Goal: Transaction & Acquisition: Purchase product/service

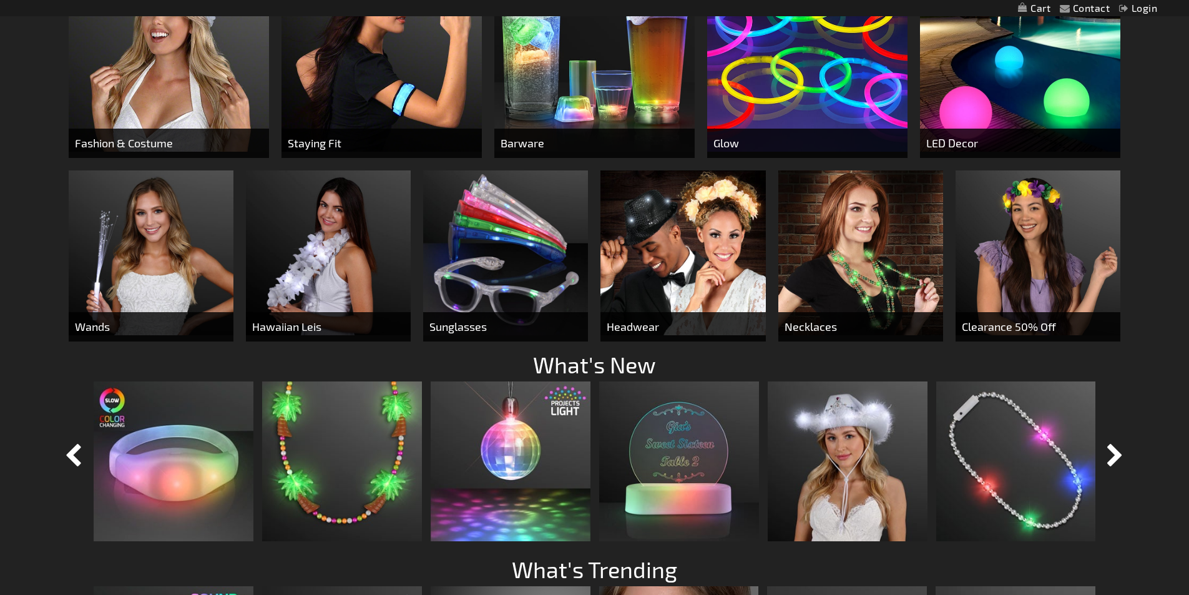
scroll to position [936, 0]
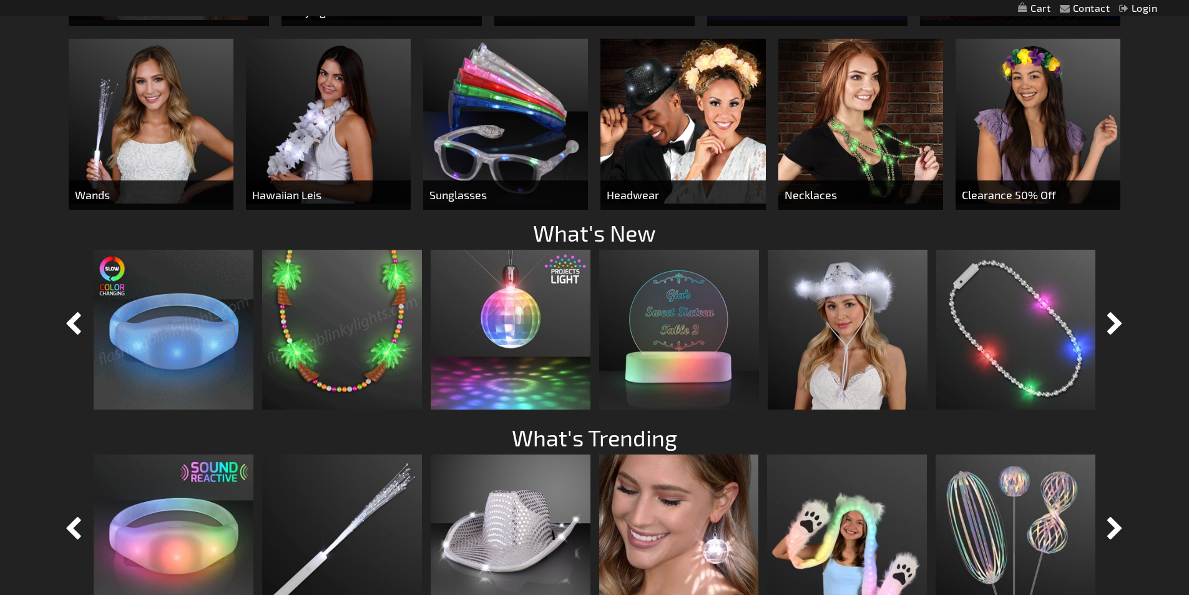
click at [190, 325] on img at bounding box center [174, 330] width 160 height 160
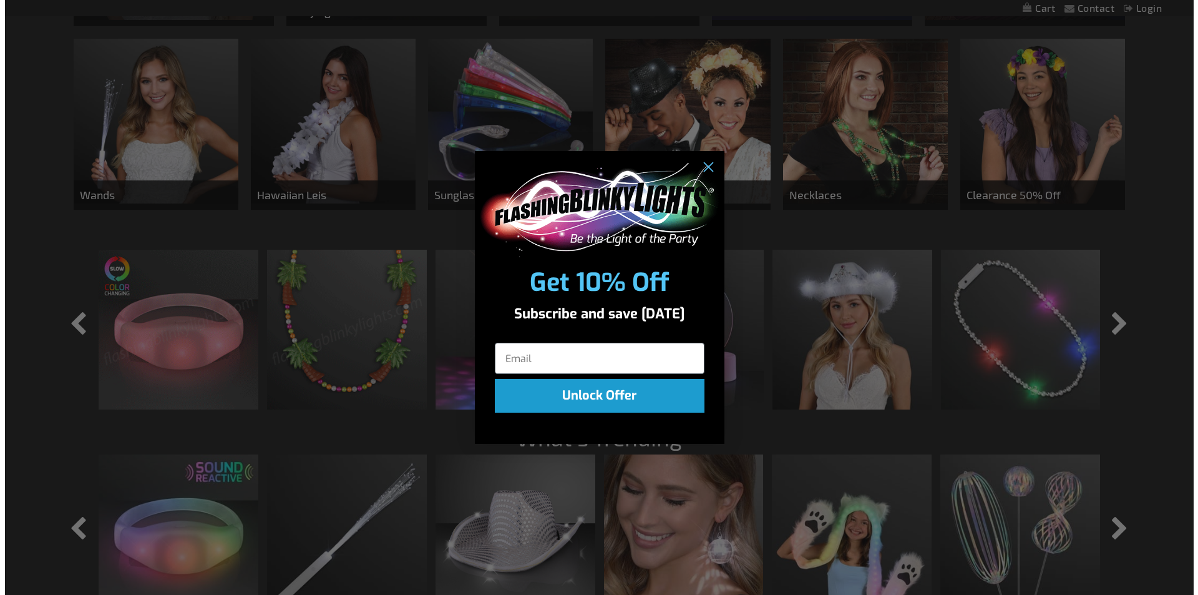
scroll to position [938, 0]
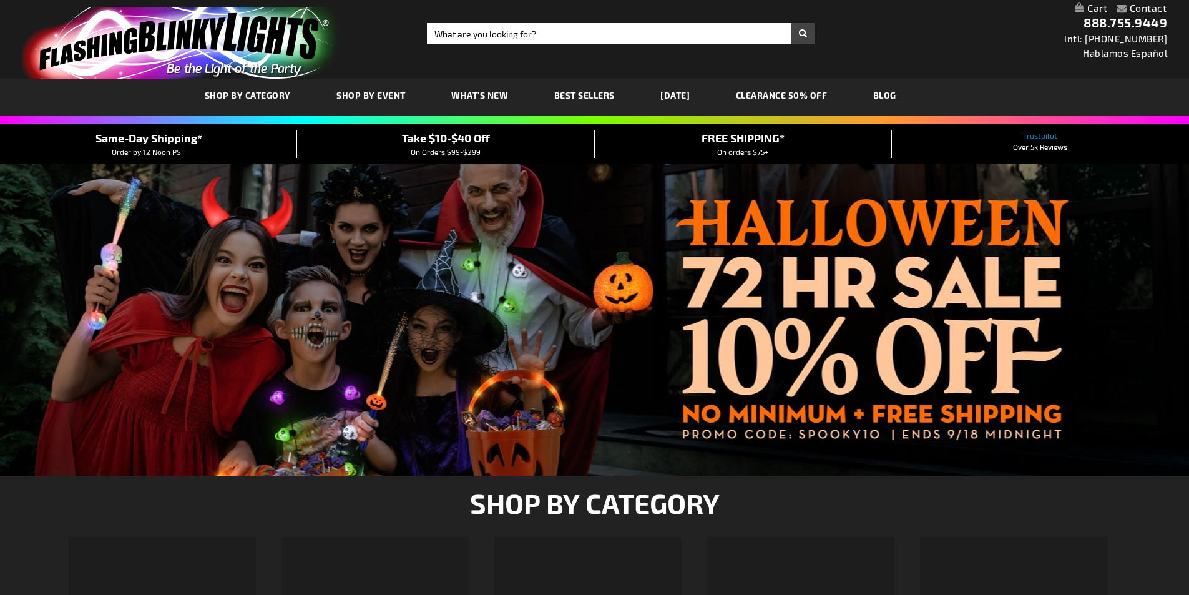
scroll to position [931, 0]
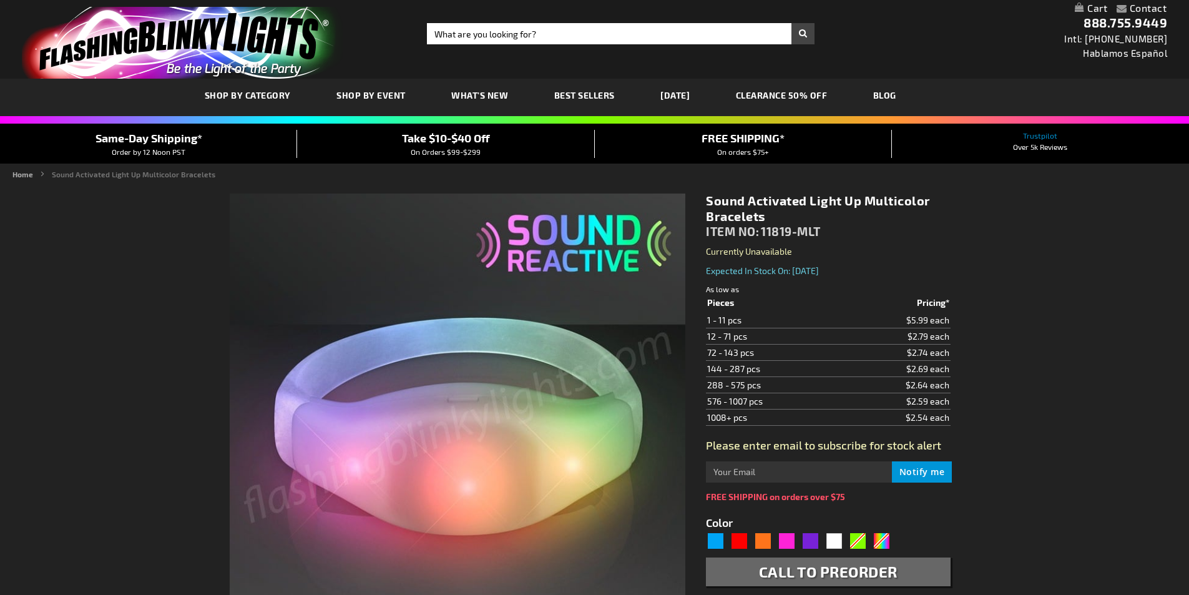
type input "5659"
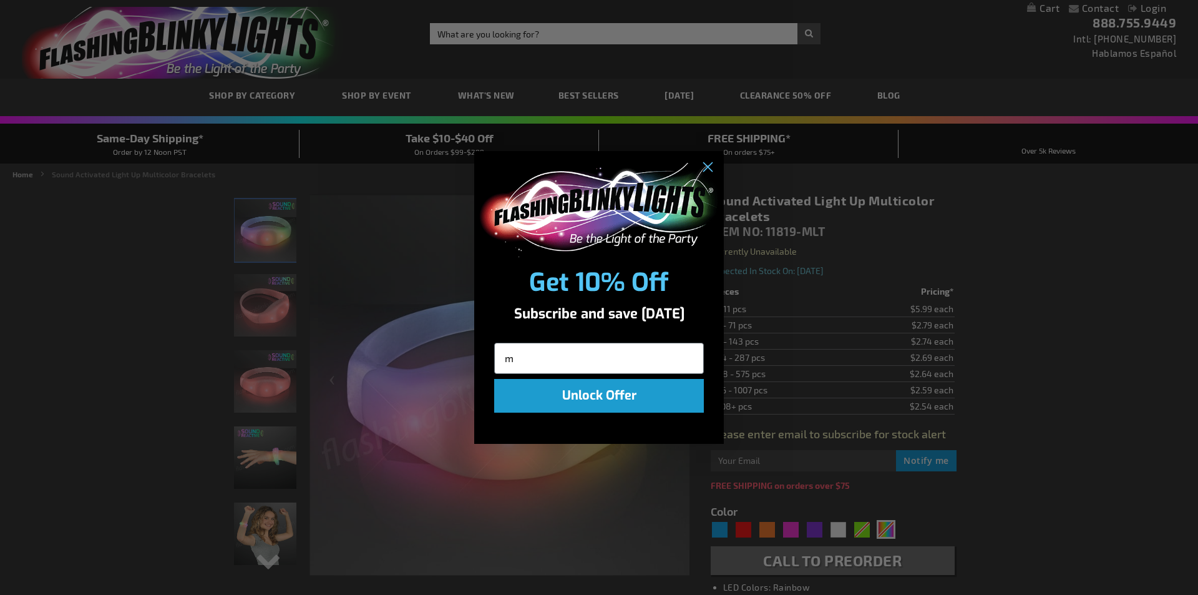
type input "mveliuona@hotmail.com"
click at [587, 396] on button "Unlock Offer" at bounding box center [599, 396] width 210 height 34
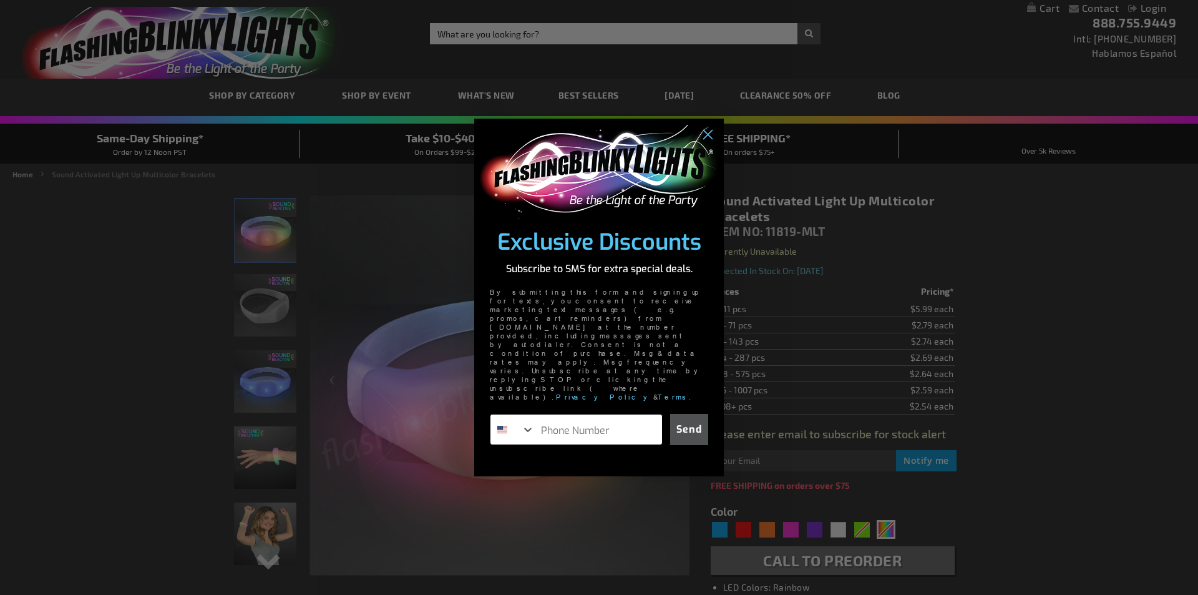
click at [546, 414] on input "Phone Number" at bounding box center [598, 429] width 127 height 30
type input "1-717-979-0571"
click at [682, 414] on button "Send" at bounding box center [689, 429] width 38 height 31
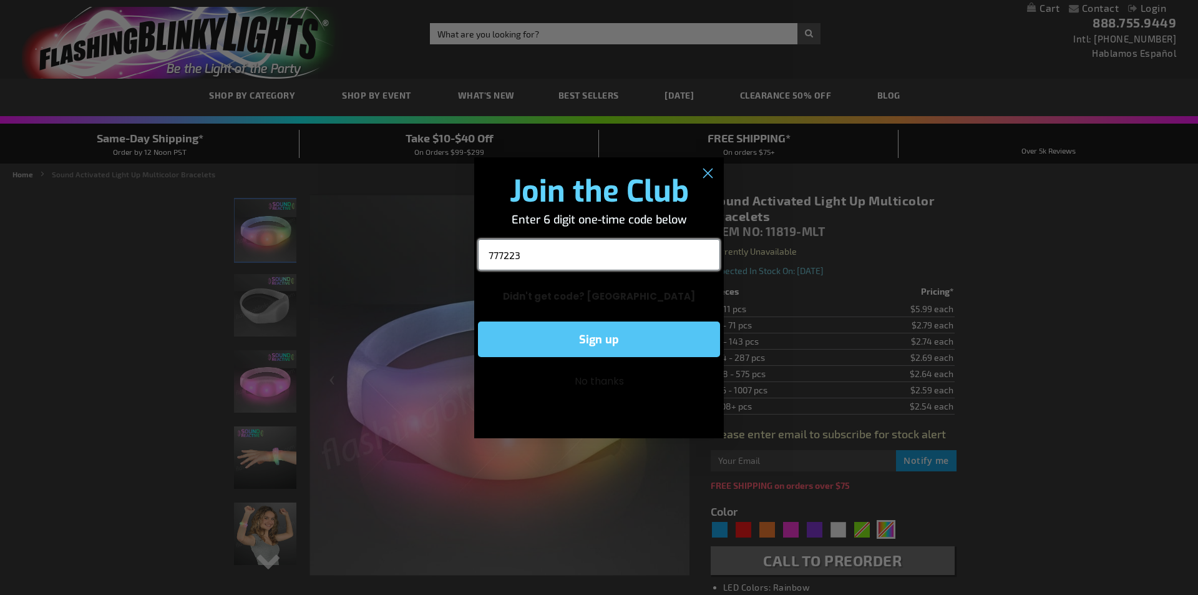
type input "777223"
click at [607, 336] on button "Sign up" at bounding box center [599, 339] width 242 height 36
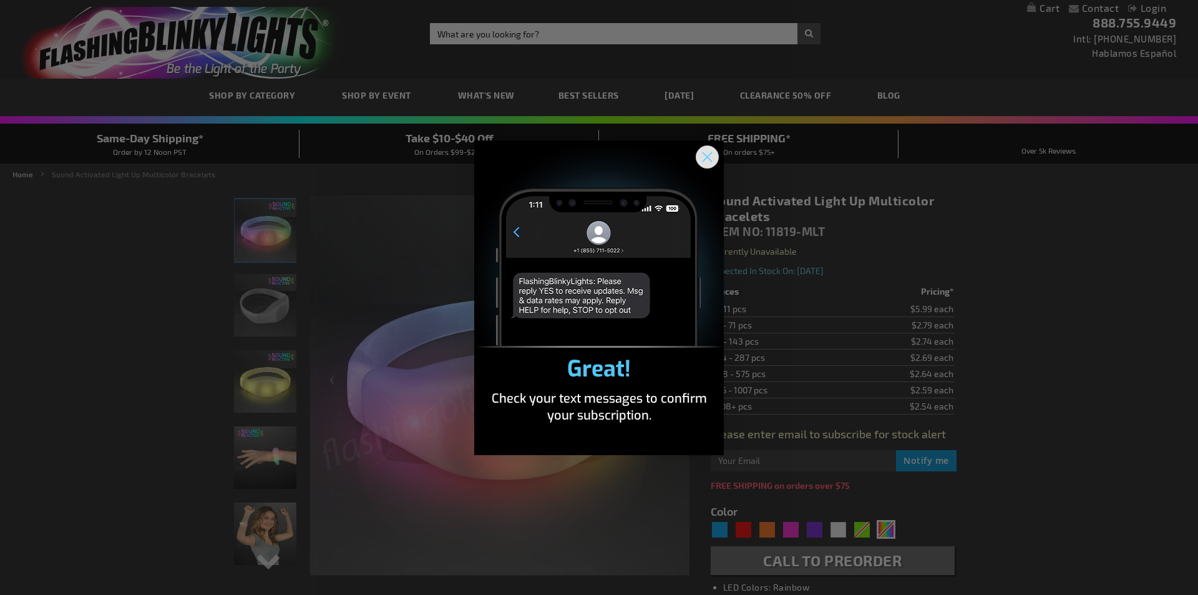
click at [705, 145] on button "Close dialog" at bounding box center [707, 156] width 23 height 23
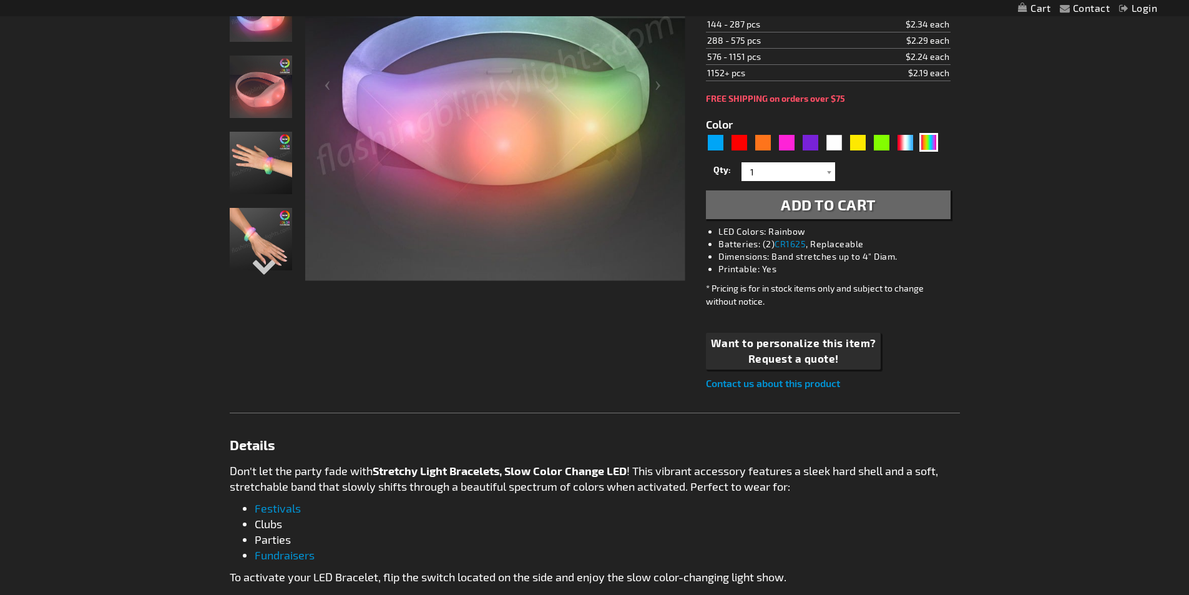
scroll to position [250, 0]
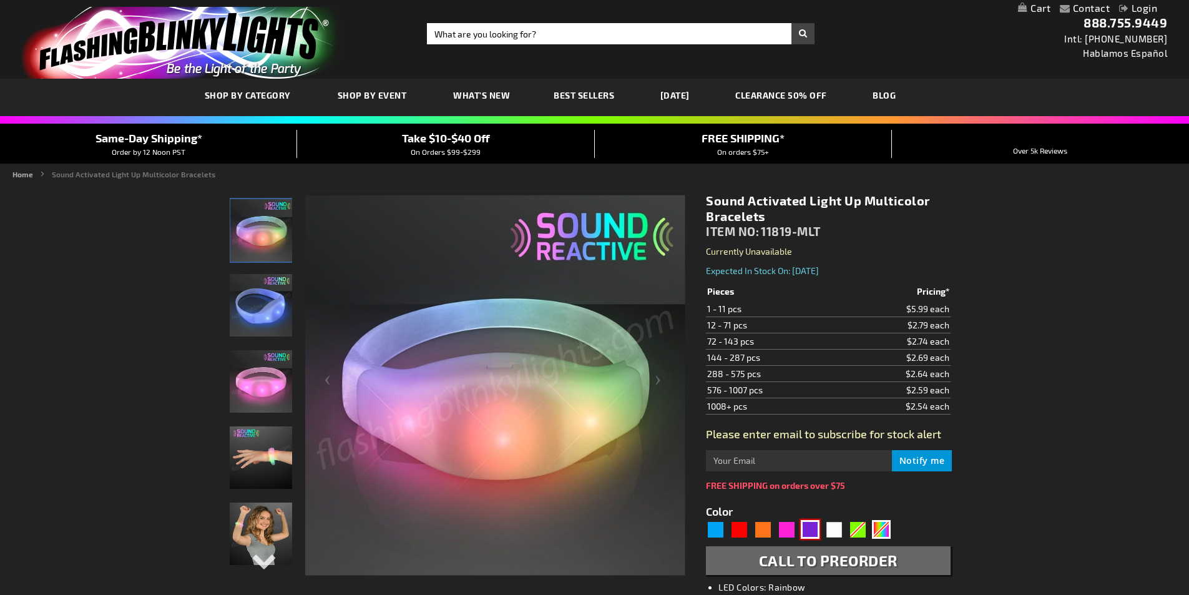
click at [809, 524] on div "Purple" at bounding box center [810, 529] width 19 height 19
type input "5640"
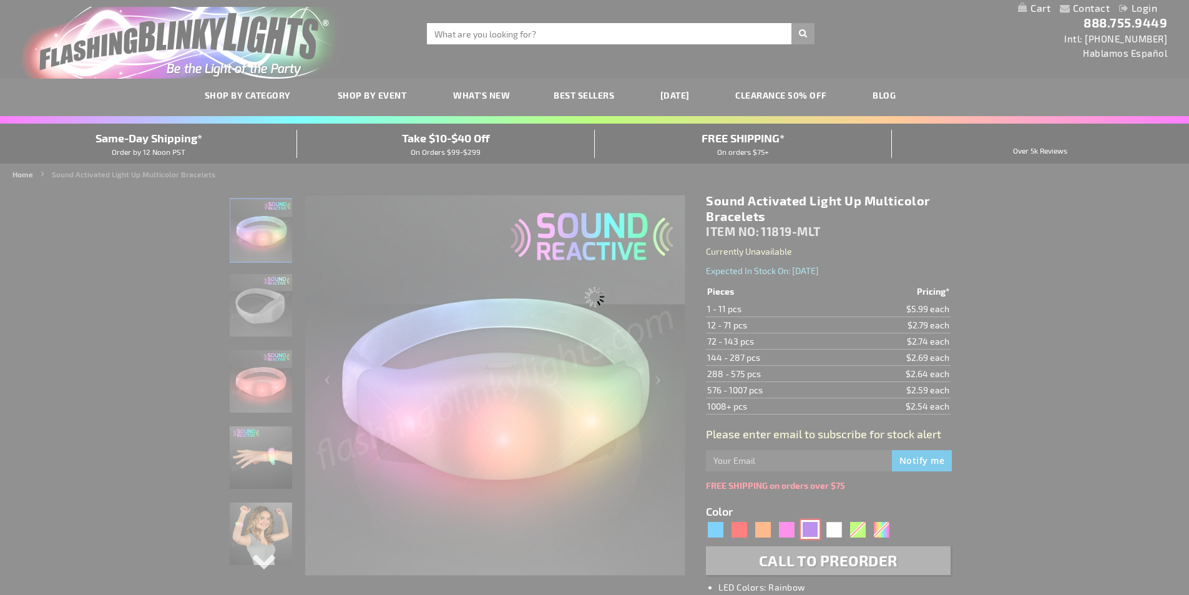
type input "11819-PR"
type input "Customize - Purple LED Sound Sensitive Light Bracelets - ITEM NO: 11819-PR"
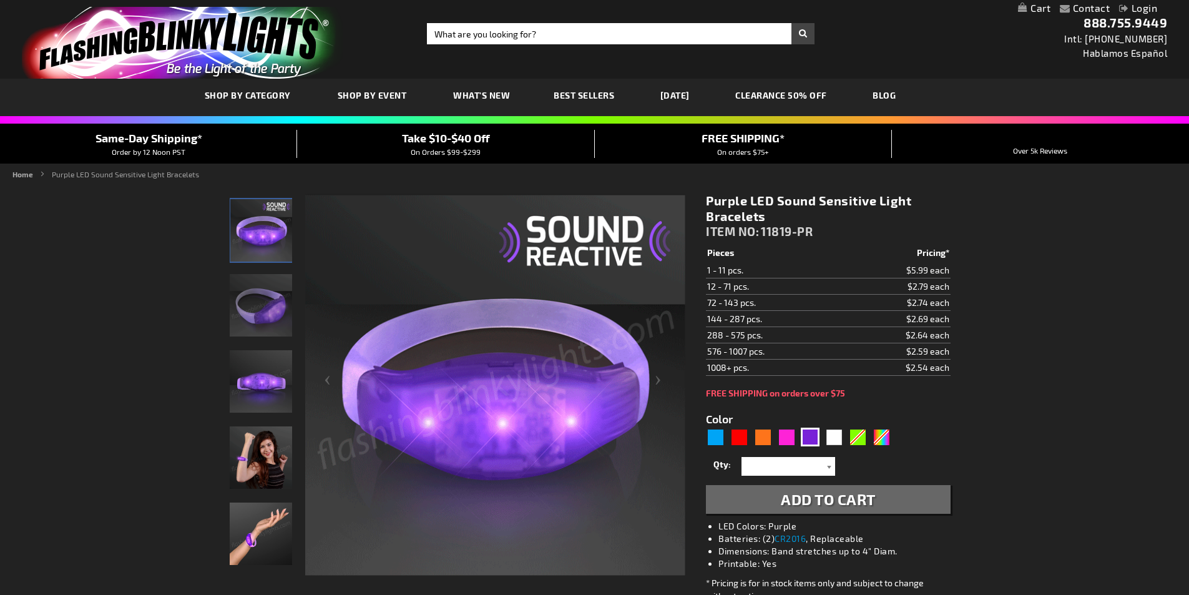
click at [829, 469] on div at bounding box center [829, 466] width 12 height 19
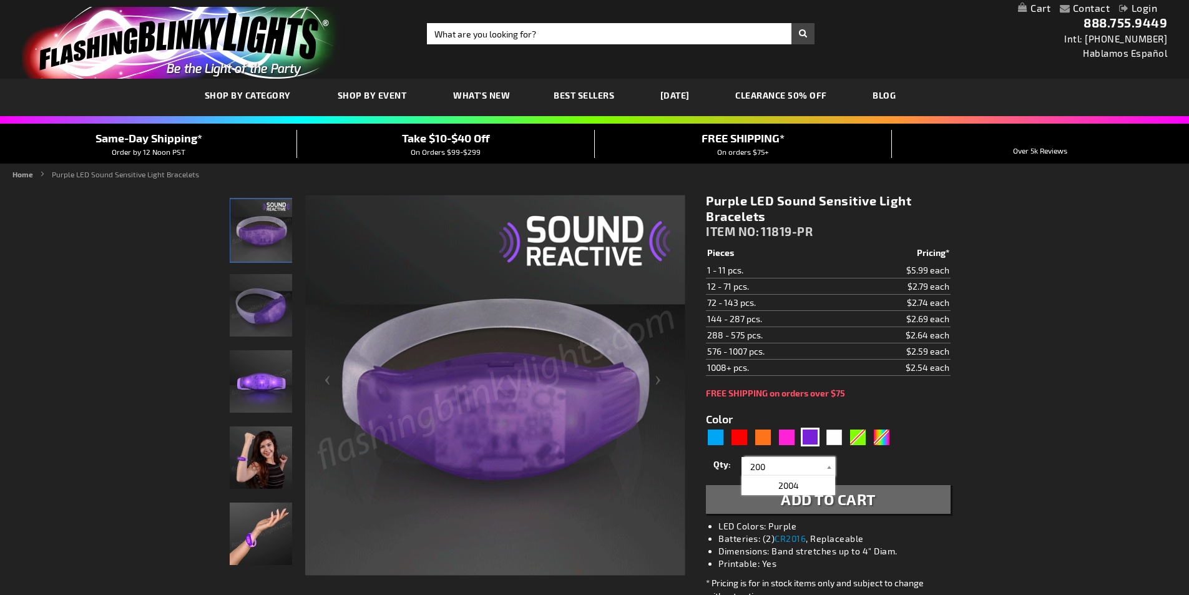
click at [767, 466] on input "200" at bounding box center [790, 466] width 90 height 19
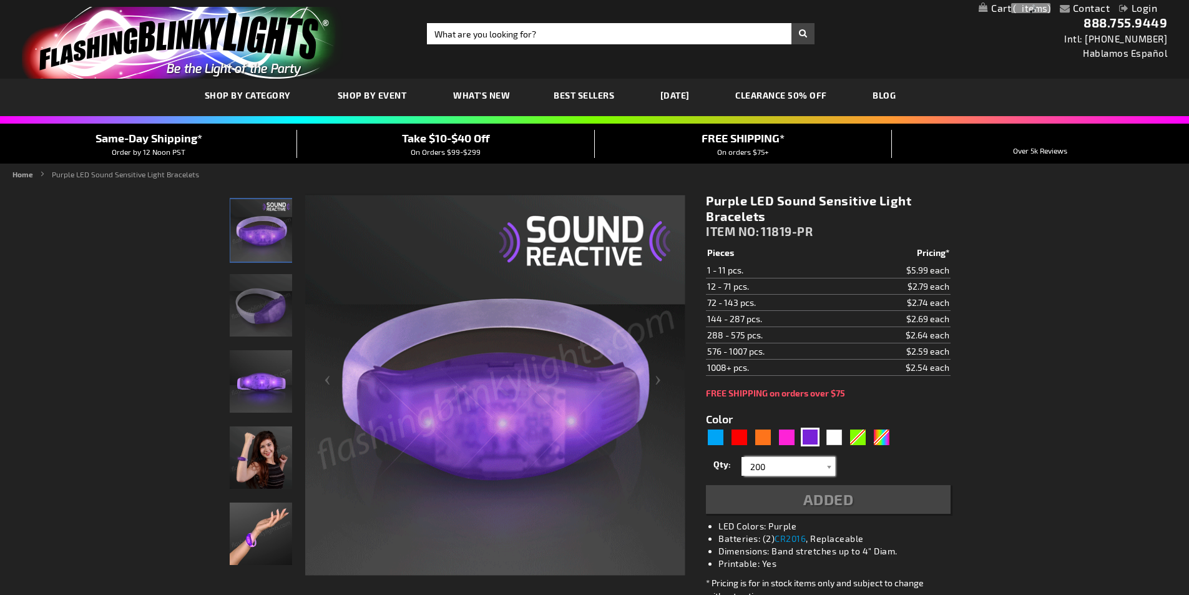
type input "200"
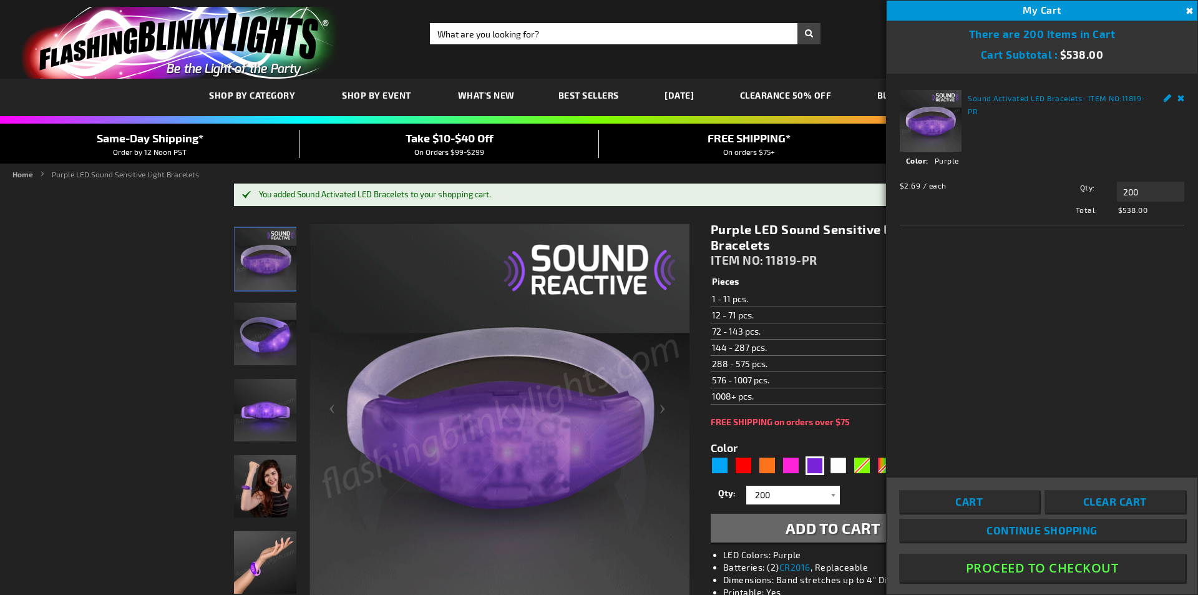
click at [1042, 565] on button "Proceed To Checkout" at bounding box center [1042, 568] width 286 height 28
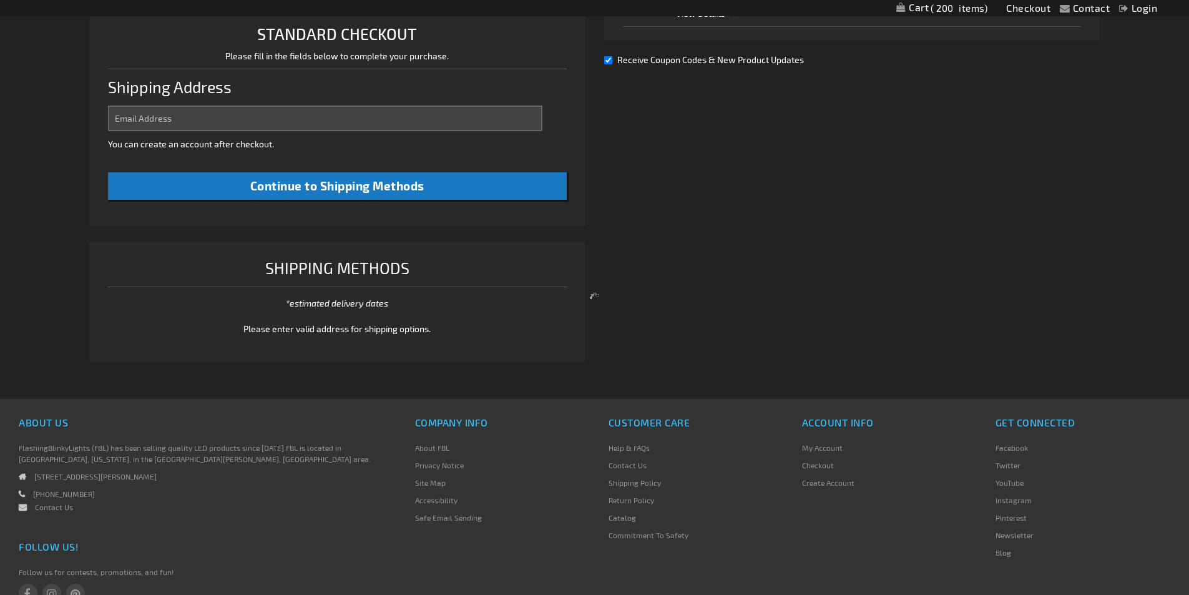
select select "US"
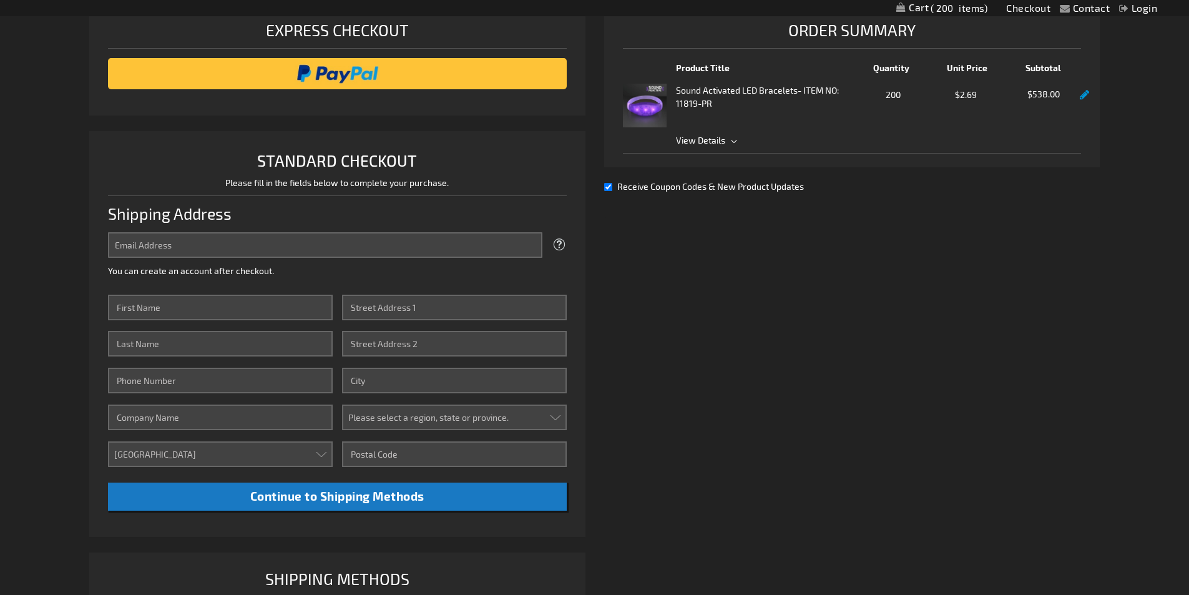
scroll to position [255, 0]
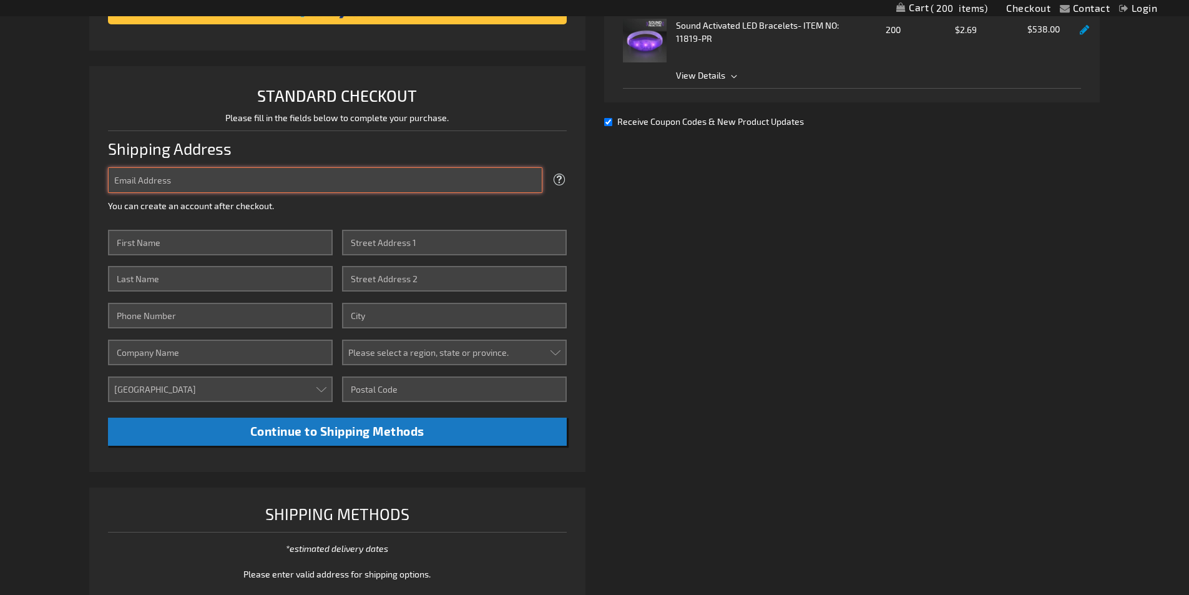
click at [283, 182] on input "Email Address" at bounding box center [325, 180] width 434 height 26
type input "mveliuona@hotmail.com"
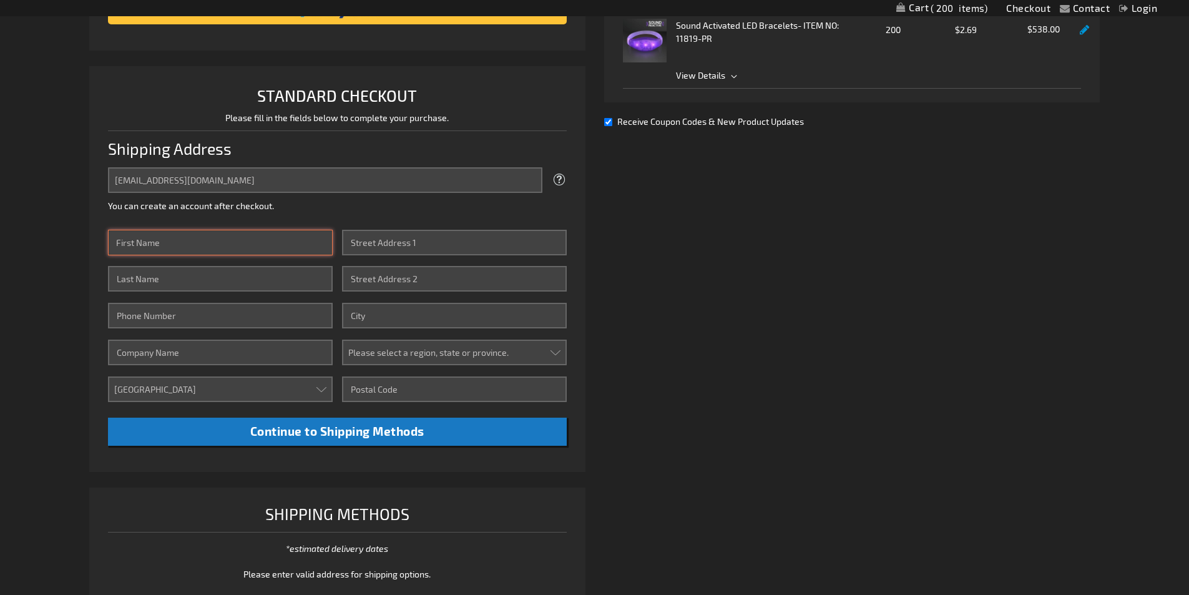
click at [263, 239] on input "First Name" at bounding box center [220, 243] width 225 height 26
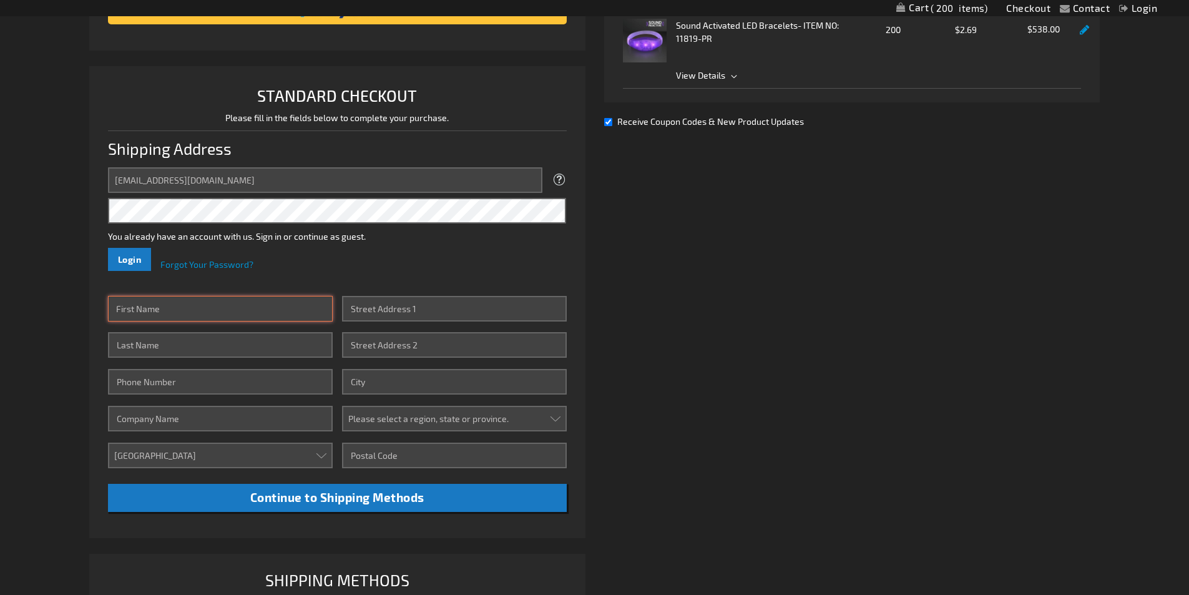
click at [157, 309] on input "First Name" at bounding box center [220, 309] width 225 height 26
click at [130, 257] on span "Login" at bounding box center [130, 259] width 24 height 11
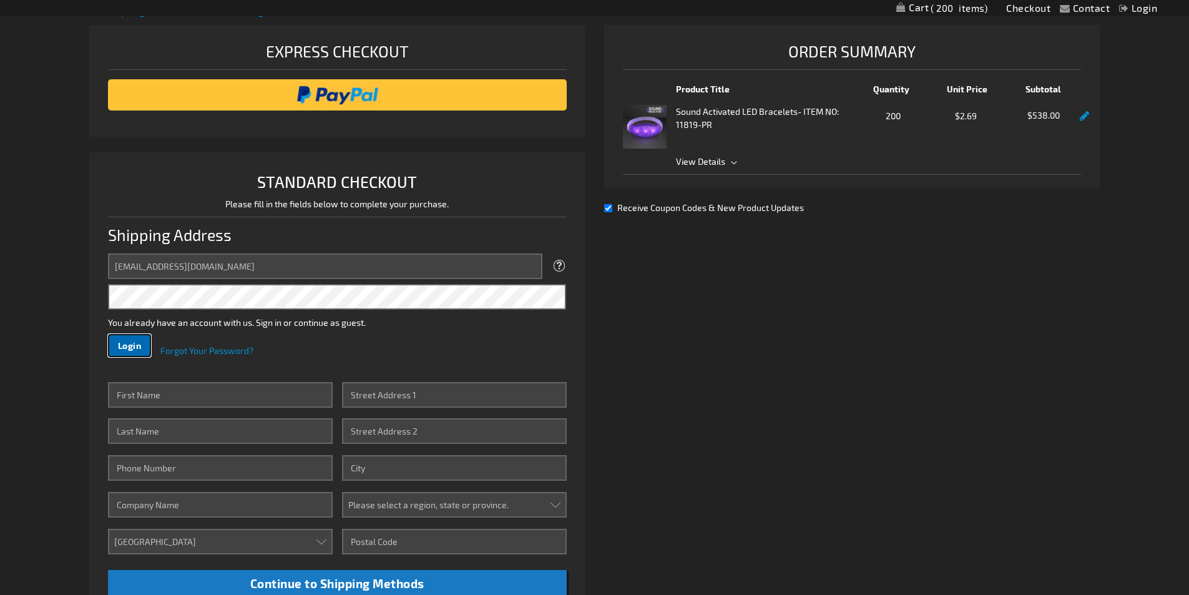
scroll to position [193, 0]
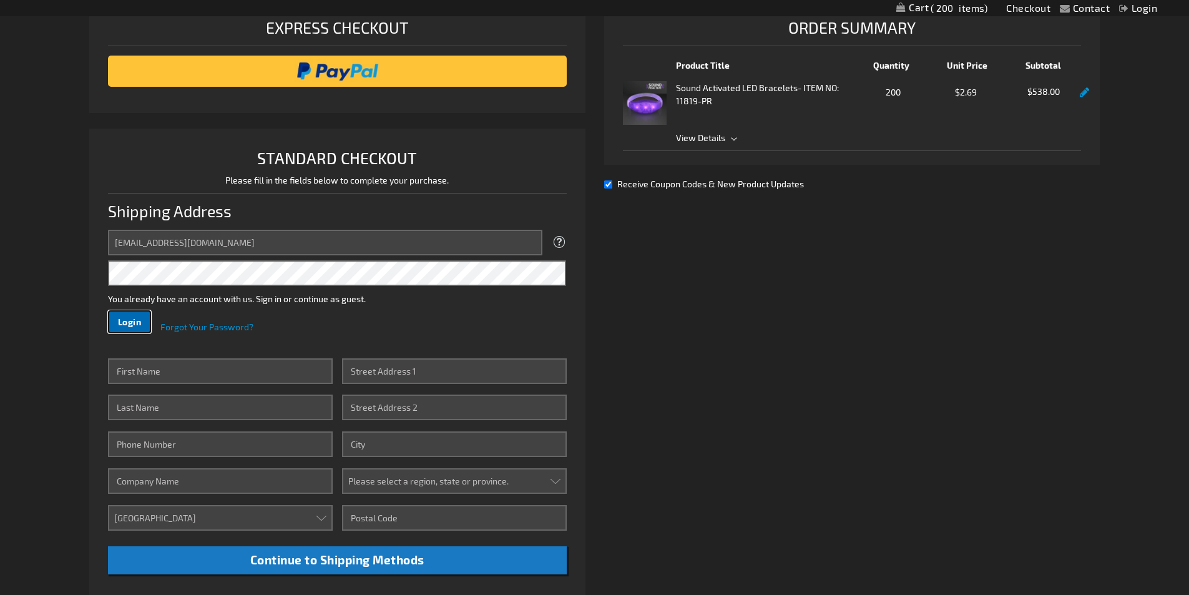
click at [134, 318] on span "Login" at bounding box center [130, 321] width 24 height 11
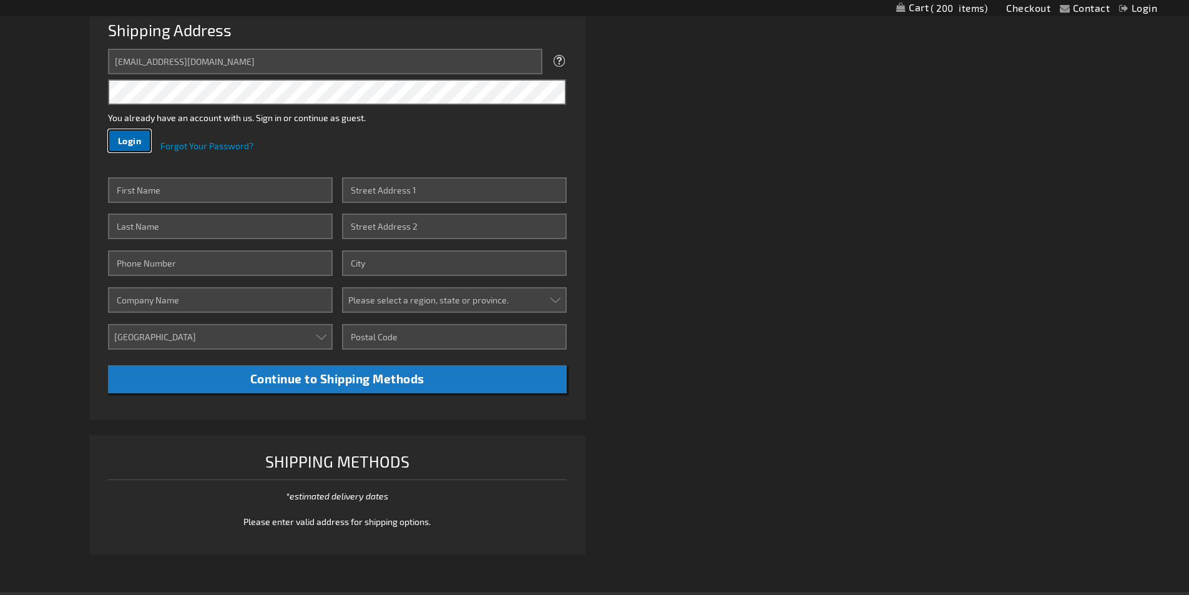
scroll to position [374, 0]
click at [126, 135] on span "Login" at bounding box center [130, 140] width 24 height 11
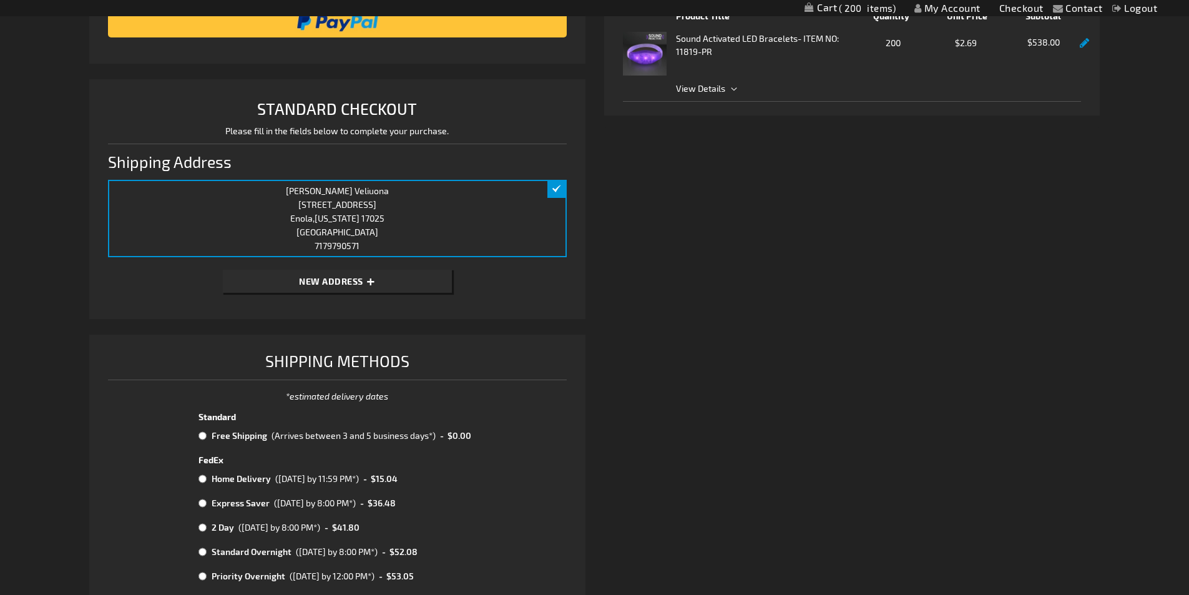
scroll to position [305, 0]
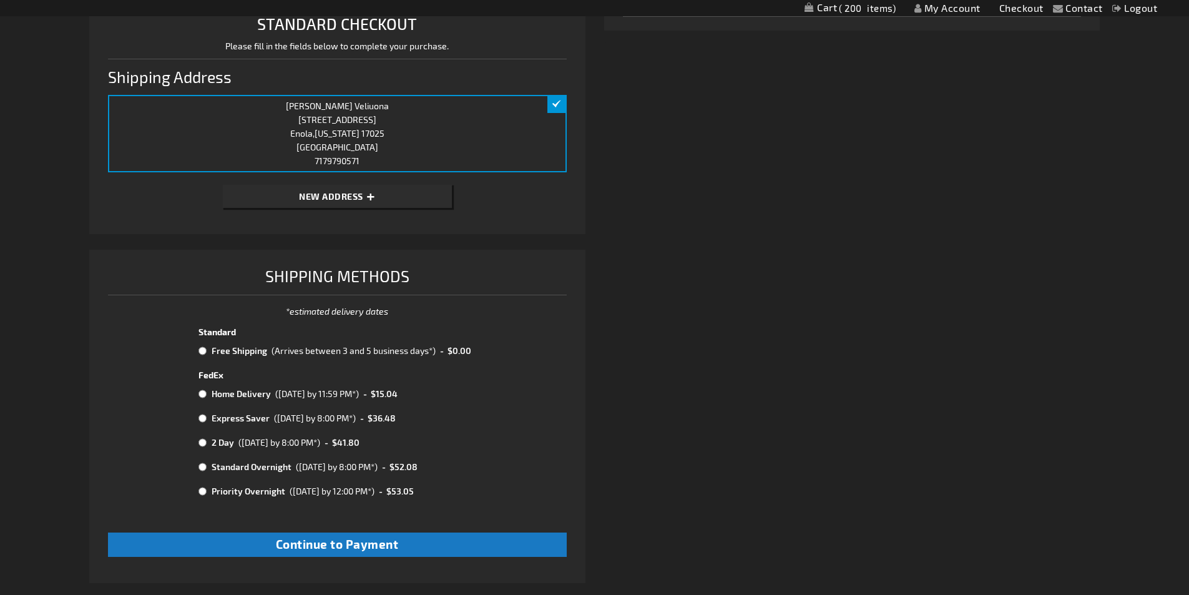
click at [201, 351] on input "radio" at bounding box center [202, 351] width 8 height 10
radio input "true"
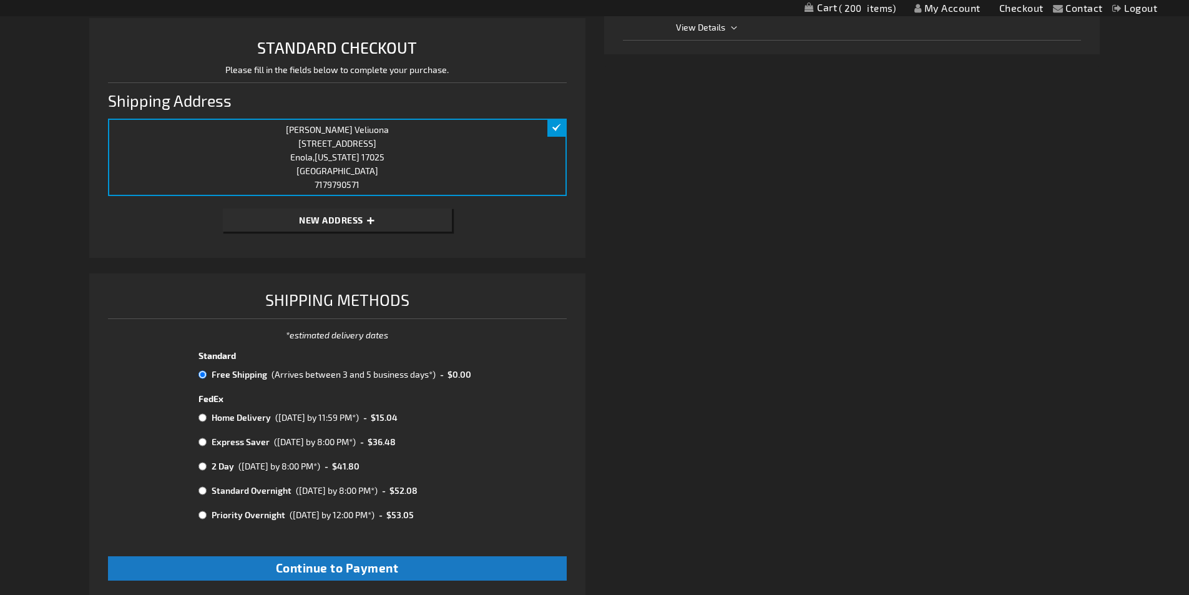
scroll to position [312, 0]
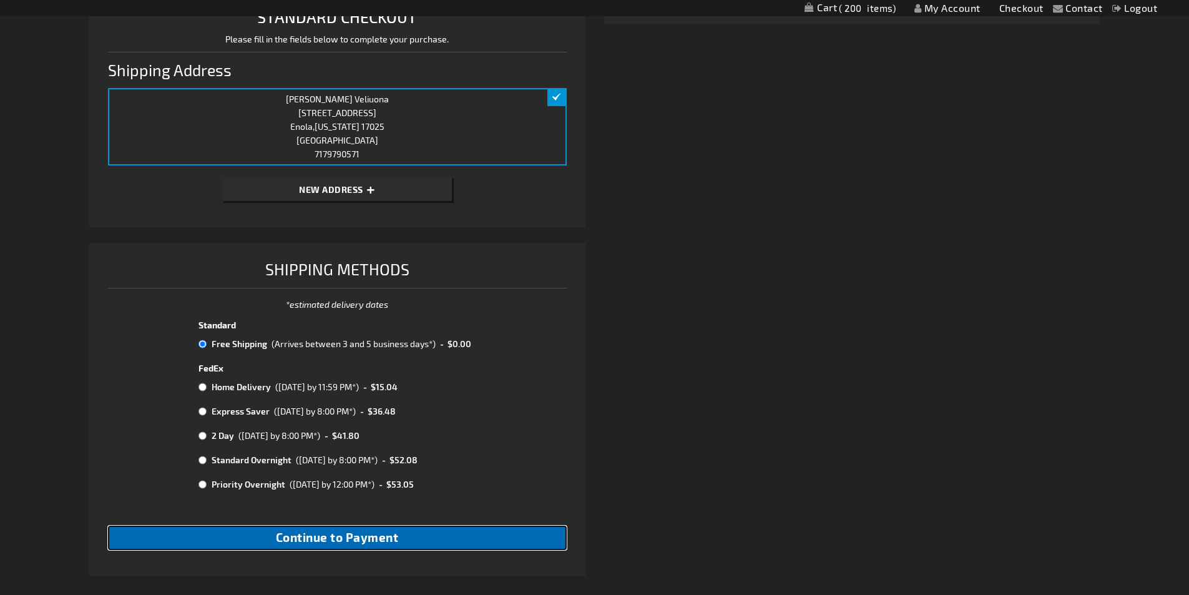
click at [352, 541] on span "Continue to Payment" at bounding box center [337, 537] width 123 height 14
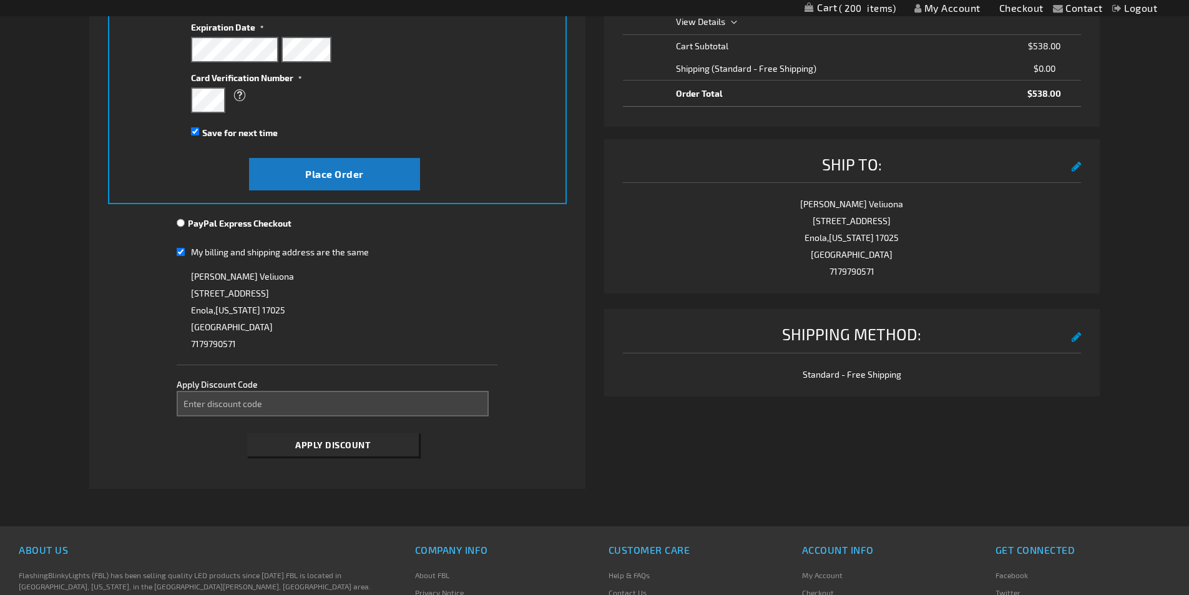
scroll to position [312, 0]
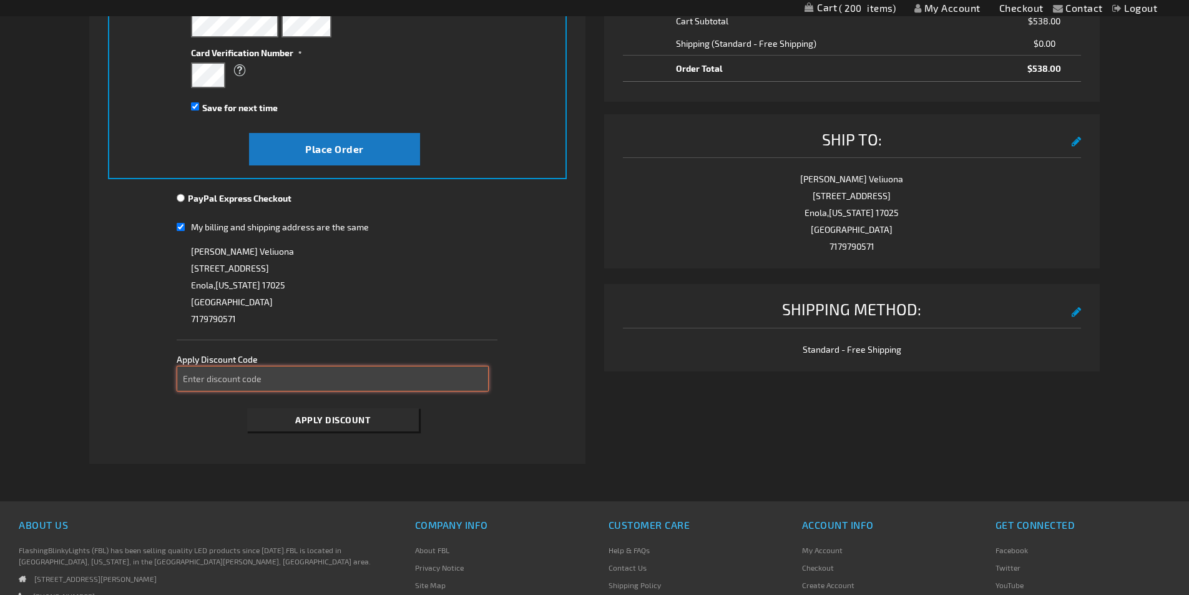
click at [320, 372] on input "Enter discount code" at bounding box center [333, 379] width 312 height 26
click at [335, 418] on span "Apply Discount" at bounding box center [332, 419] width 75 height 11
drag, startPoint x: 257, startPoint y: 381, endPoint x: 177, endPoint y: 376, distance: 79.4
click at [177, 376] on input "c17Im1qcpy" at bounding box center [333, 379] width 312 height 26
type input "C17IM1QCPY"
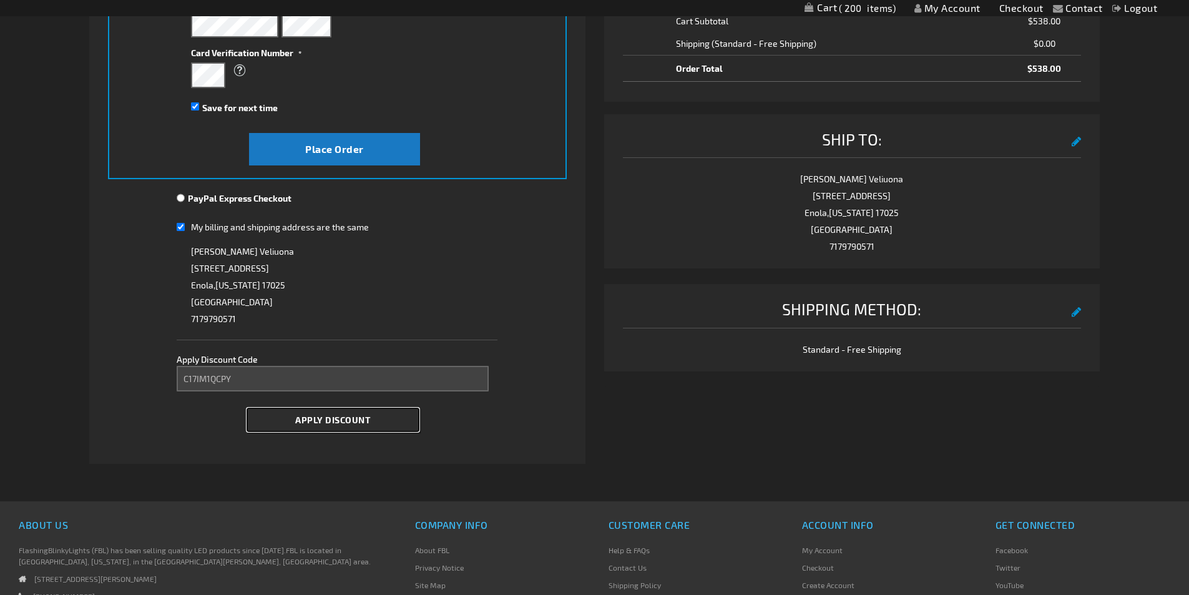
click at [312, 414] on span "Apply Discount" at bounding box center [332, 419] width 75 height 11
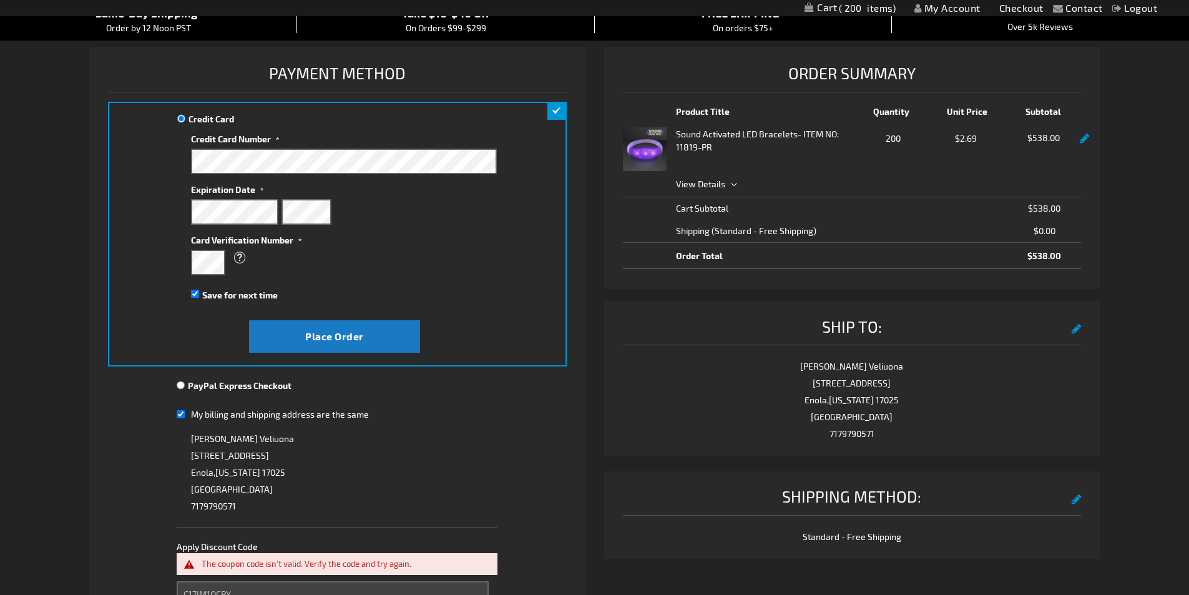
scroll to position [0, 0]
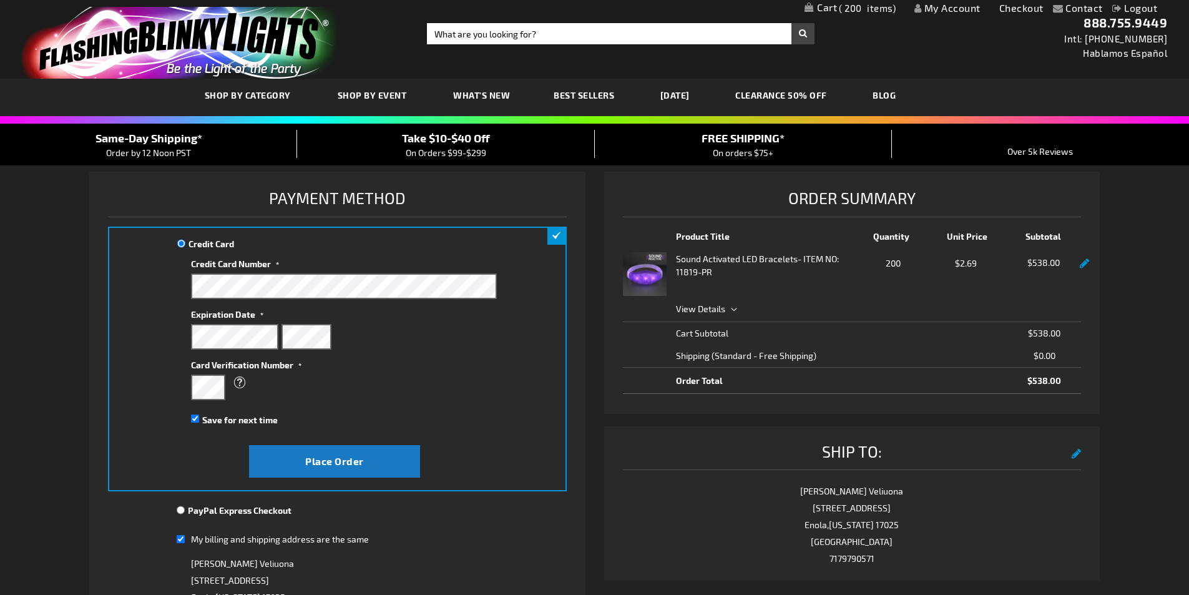
click at [195, 422] on input "Save for next time" at bounding box center [195, 418] width 8 height 8
checkbox input "false"
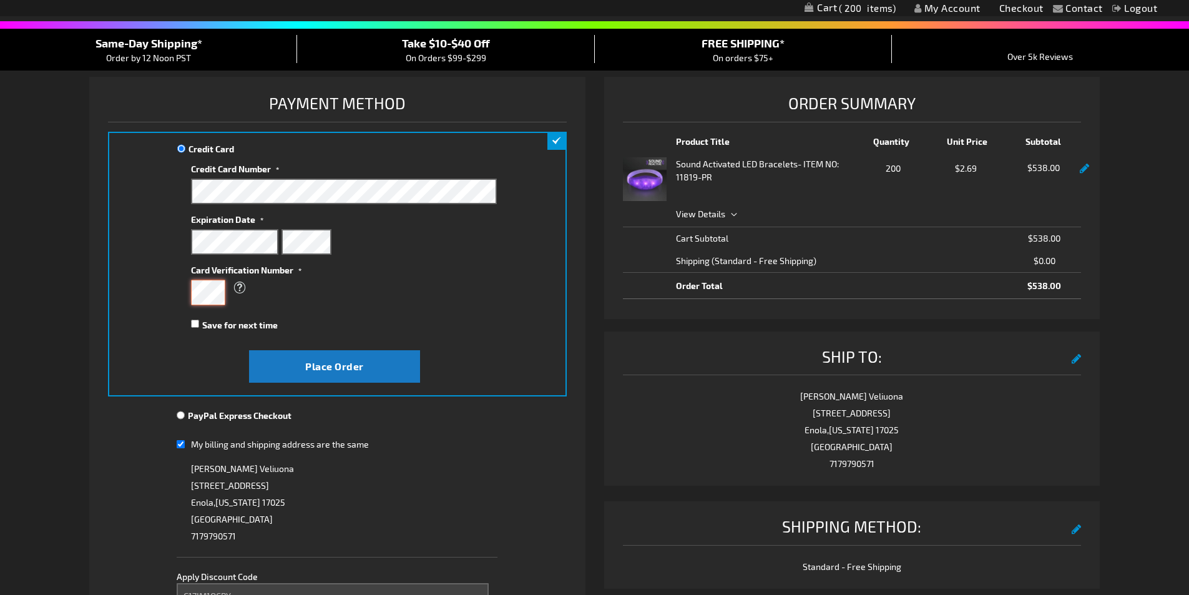
scroll to position [125, 0]
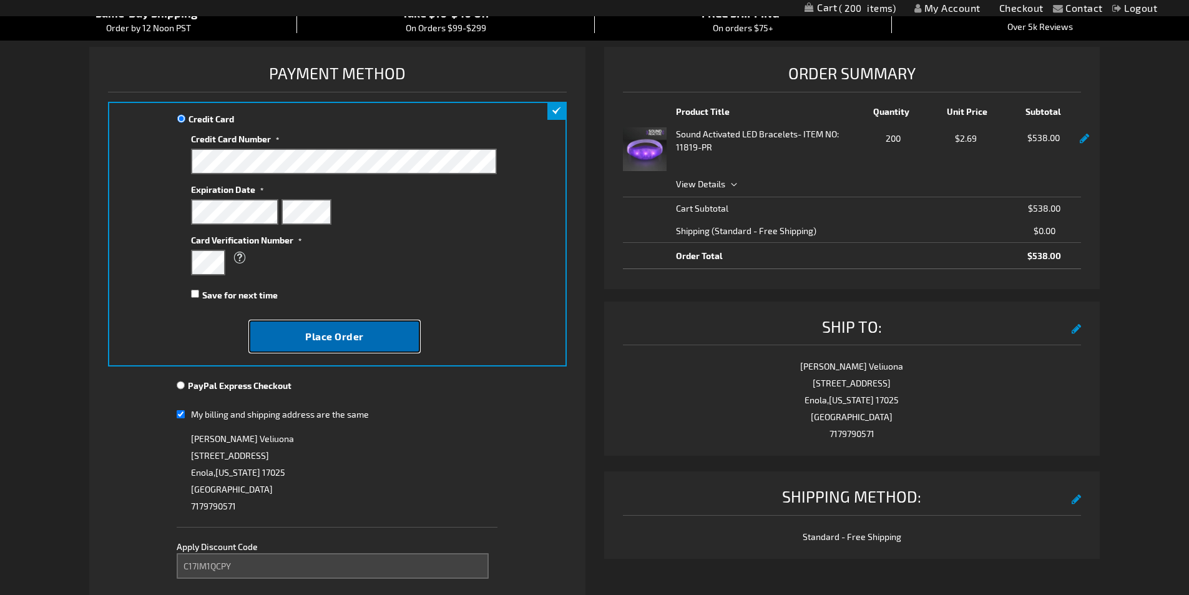
click at [341, 333] on span "Place Order" at bounding box center [334, 336] width 59 height 12
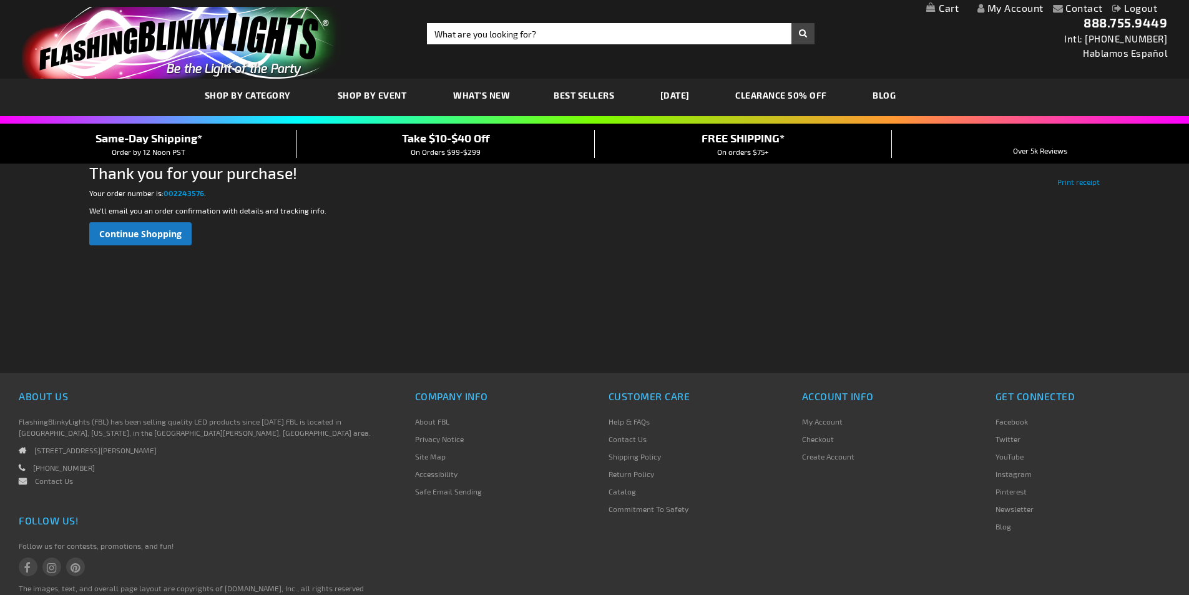
click at [1134, 9] on link "Logout" at bounding box center [1135, 8] width 46 height 12
